Goal: Information Seeking & Learning: Learn about a topic

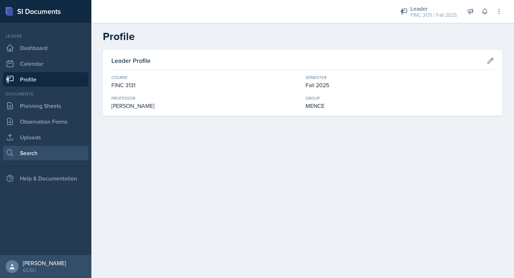
click at [45, 150] on link "Search" at bounding box center [46, 153] width 86 height 14
select select "all"
select select "1"
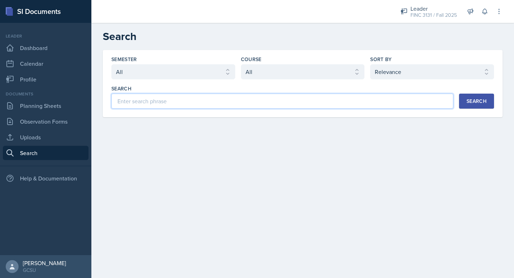
click at [168, 96] on input at bounding box center [282, 100] width 342 height 15
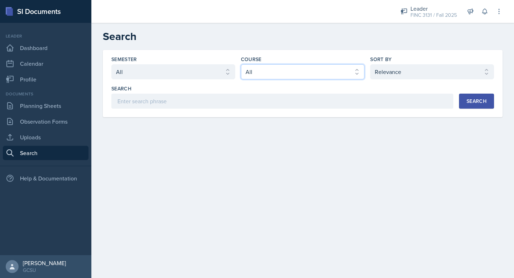
click at [257, 73] on select "Select course All ACCT 3101 ACCT 3102 ASTR 1000 BIOL 1100 BIOL 1107 BIOL 1108 B…" at bounding box center [303, 71] width 124 height 15
select select "6e980457-ae96-48c6-87a0-7a1167454bc8"
click at [241, 64] on select "Select course All ACCT 3101 ACCT 3102 ASTR 1000 BIOL 1100 BIOL 1107 BIOL 1108 B…" at bounding box center [303, 71] width 124 height 15
click at [460, 95] on button "Search" at bounding box center [476, 100] width 35 height 15
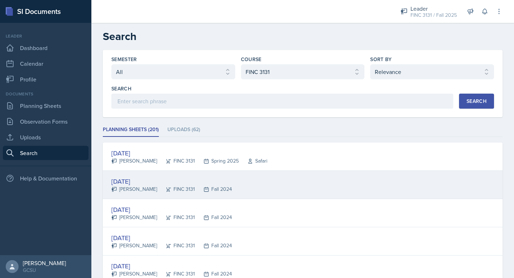
scroll to position [25, 0]
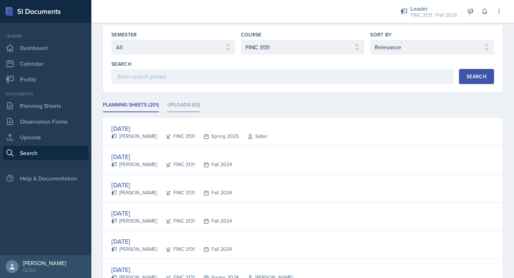
click at [187, 109] on li "Uploads (62)" at bounding box center [183, 105] width 33 height 14
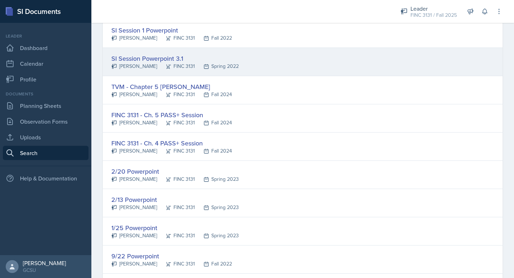
scroll to position [1054, 0]
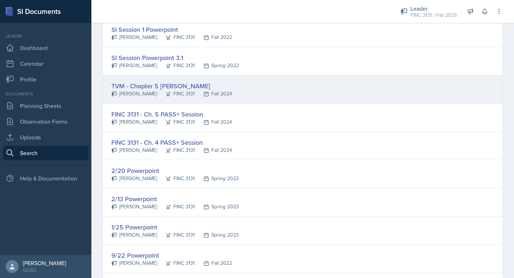
click at [187, 86] on div "TVM - Chapter 5 [PERSON_NAME]" at bounding box center [171, 86] width 121 height 10
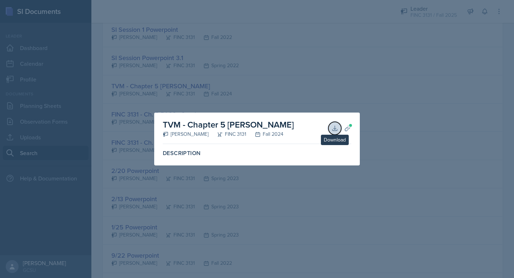
click at [337, 126] on icon at bounding box center [334, 128] width 7 height 7
click at [359, 74] on div at bounding box center [257, 139] width 514 height 278
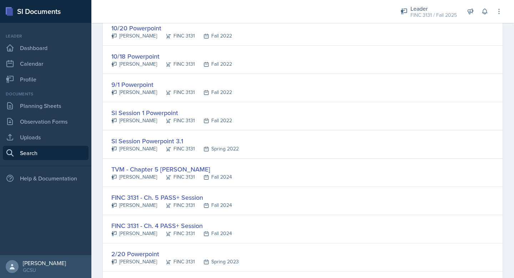
scroll to position [972, 0]
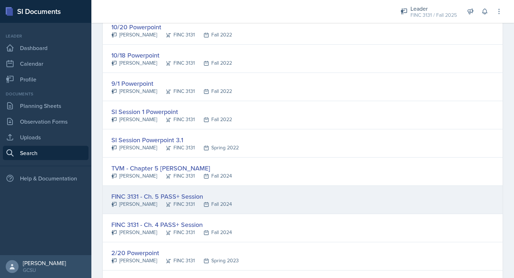
click at [172, 198] on div "FINC 3131 - Ch. 5 PASS+ Session" at bounding box center [171, 196] width 121 height 10
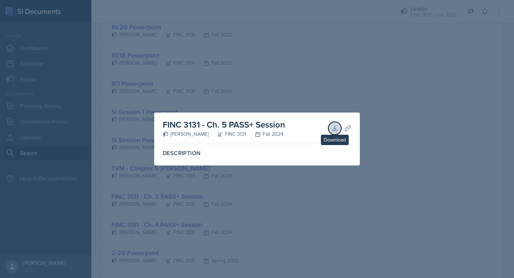
click at [338, 127] on icon at bounding box center [334, 128] width 7 height 7
click at [73, 199] on div at bounding box center [257, 139] width 514 height 278
